Goal: Obtain resource: Obtain resource

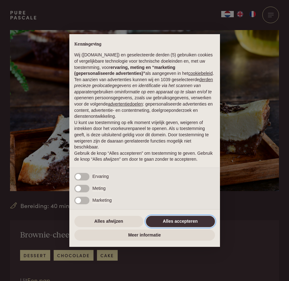
click at [189, 224] on button "Alles accepteren" at bounding box center [180, 221] width 69 height 11
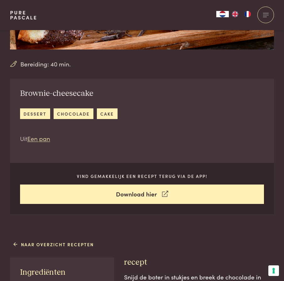
scroll to position [188, 0]
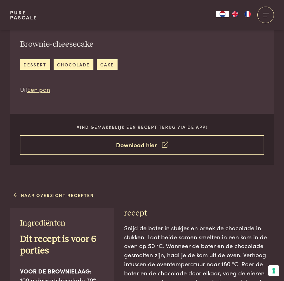
click at [166, 147] on icon at bounding box center [165, 144] width 6 height 9
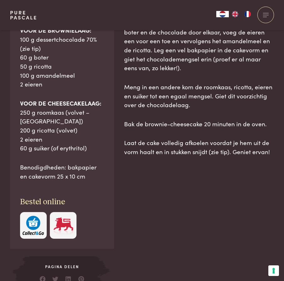
scroll to position [439, 0]
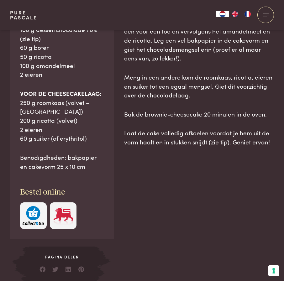
drag, startPoint x: 20, startPoint y: 98, endPoint x: 81, endPoint y: 166, distance: 91.9
click at [81, 166] on div "Ingrediënten Dit recept is voor 6 porties VOOR DE BROWNIELAAG: 100 g dessertcho…" at bounding box center [62, 99] width 104 height 282
drag, startPoint x: 81, startPoint y: 166, endPoint x: 70, endPoint y: 157, distance: 14.0
copy div "Ingrediënten Dit recept is voor 6 porties VOOR DE BROWNIELAAG: 100 g dessertcho…"
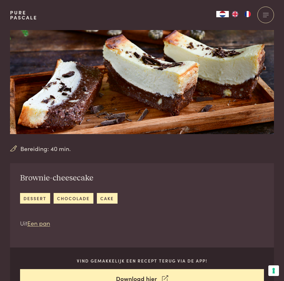
scroll to position [0, 0]
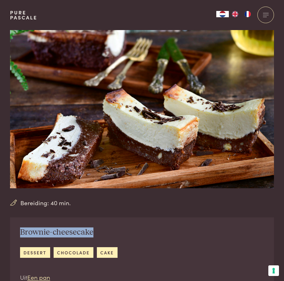
drag, startPoint x: 21, startPoint y: 232, endPoint x: 100, endPoint y: 229, distance: 78.7
click at [100, 229] on h2 "Brownie-cheesecake" at bounding box center [69, 233] width 98 height 10
drag, startPoint x: 100, startPoint y: 229, endPoint x: 79, endPoint y: 234, distance: 21.2
copy h2 "Brownie-cheesecake"
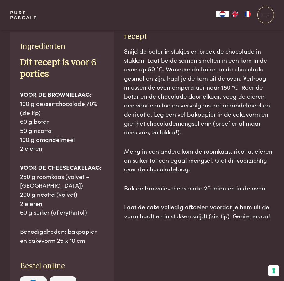
scroll to position [376, 0]
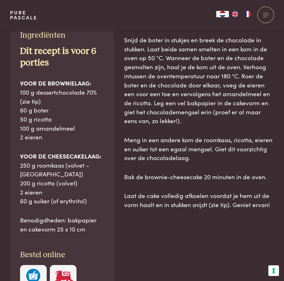
drag, startPoint x: 124, startPoint y: 150, endPoint x: 272, endPoint y: 205, distance: 157.5
click at [272, 205] on div "recept Snijd de boter in stukjes en breek de chocolade in stukken. Laat beide s…" at bounding box center [199, 182] width 150 height 324
drag, startPoint x: 272, startPoint y: 205, endPoint x: 231, endPoint y: 146, distance: 72.2
copy div "recept Snijd de boter in stukjes en breek de chocolade in stukken. Laat beide s…"
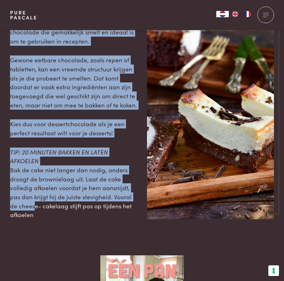
scroll to position [784, 0]
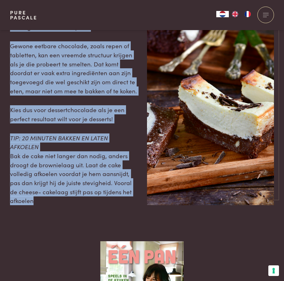
drag, startPoint x: 11, startPoint y: 84, endPoint x: 64, endPoint y: 200, distance: 127.7
click at [64, 200] on div "TIP: DESSERTCHOCOLADE Dessertchocolade is speciaal ontwikkeld om te verwerken i…" at bounding box center [73, 96] width 127 height 219
copy div "TIP: DESSERTCHOCOLADE Dessertchocolade is speciaal ontwikkeld om te verwerken i…"
